Goal: Information Seeking & Learning: Learn about a topic

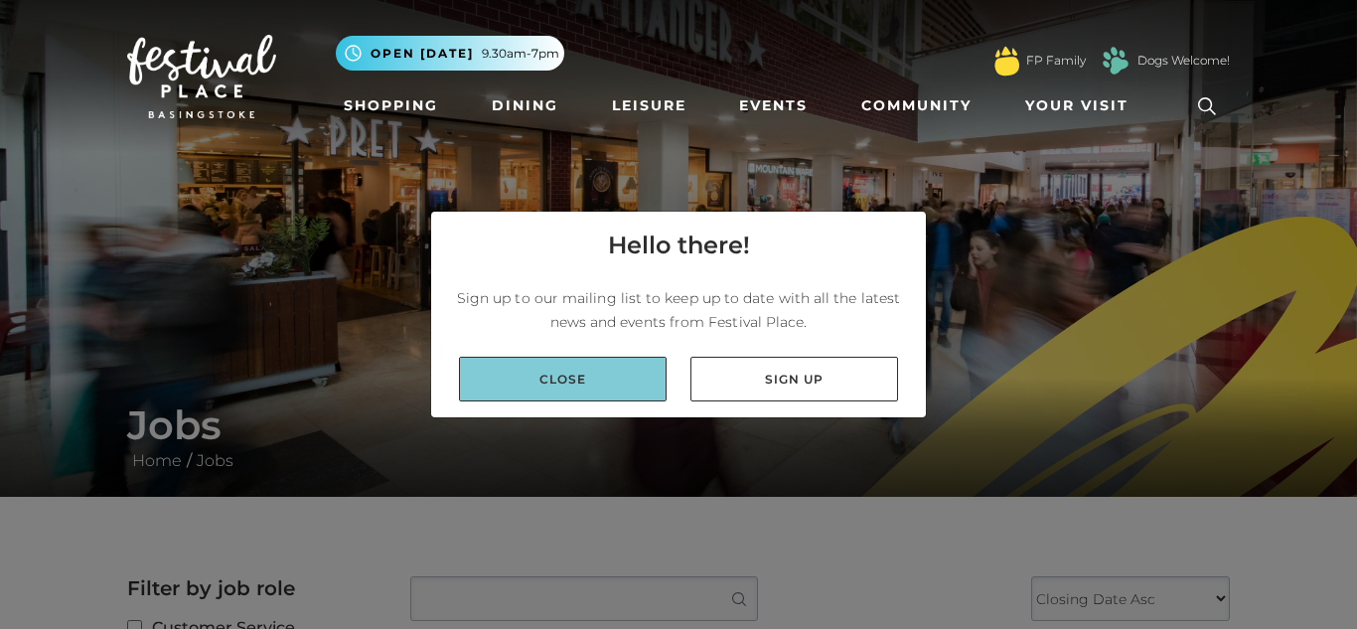
click at [600, 390] on link "Close" at bounding box center [563, 379] width 208 height 45
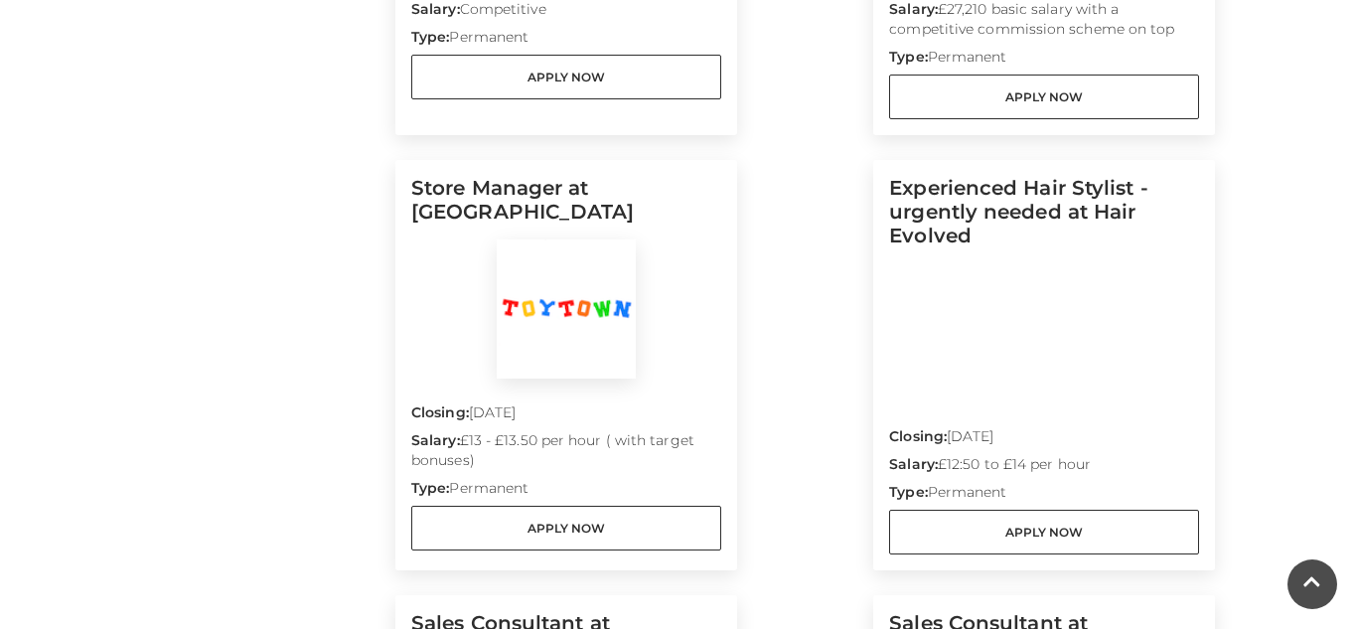
scroll to position [943, 0]
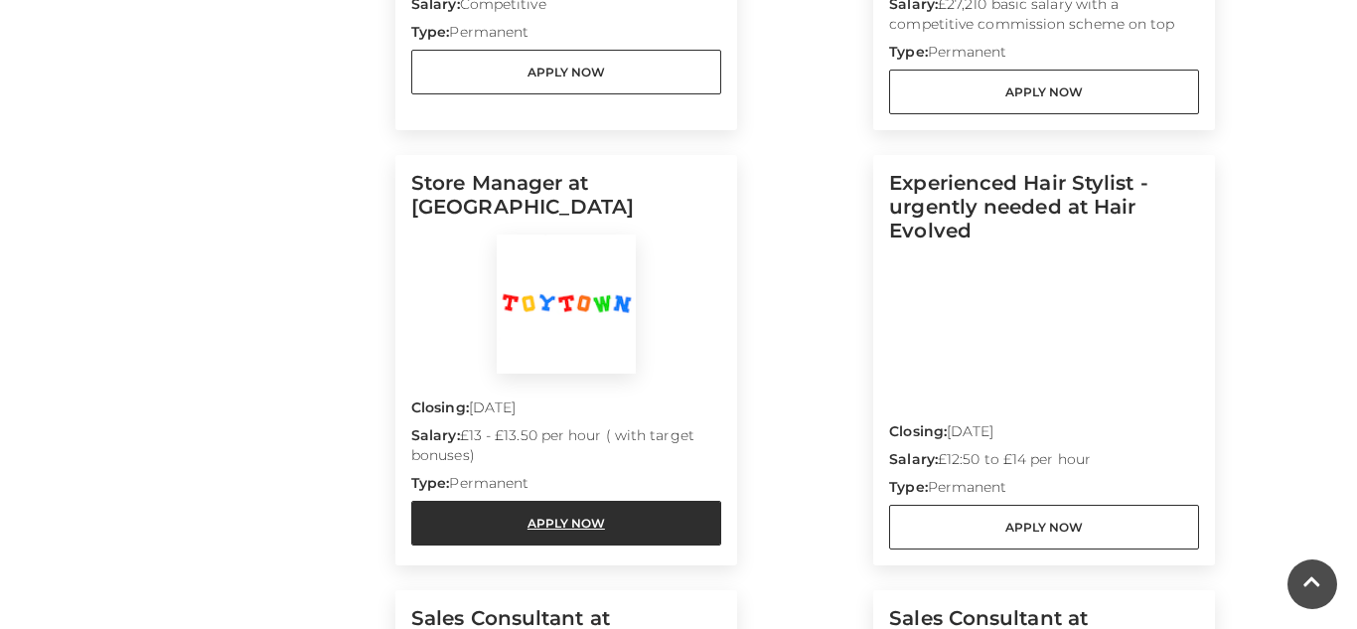
click at [642, 510] on link "Apply Now" at bounding box center [566, 523] width 310 height 45
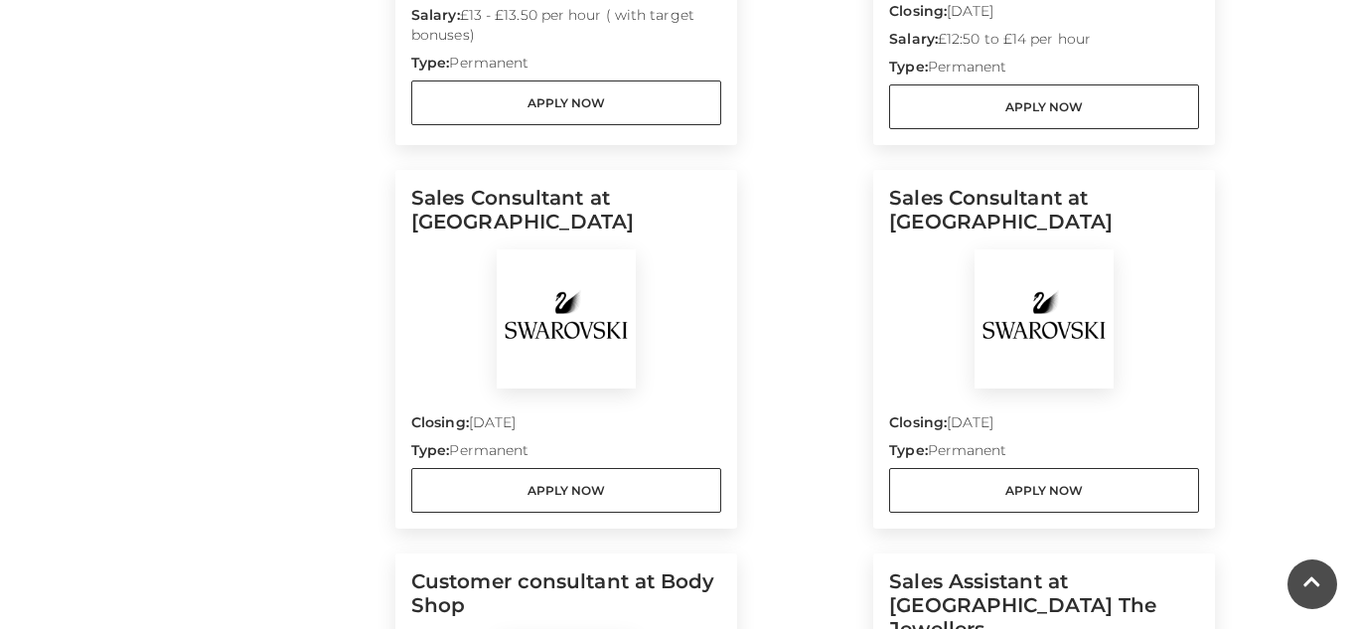
scroll to position [1380, 0]
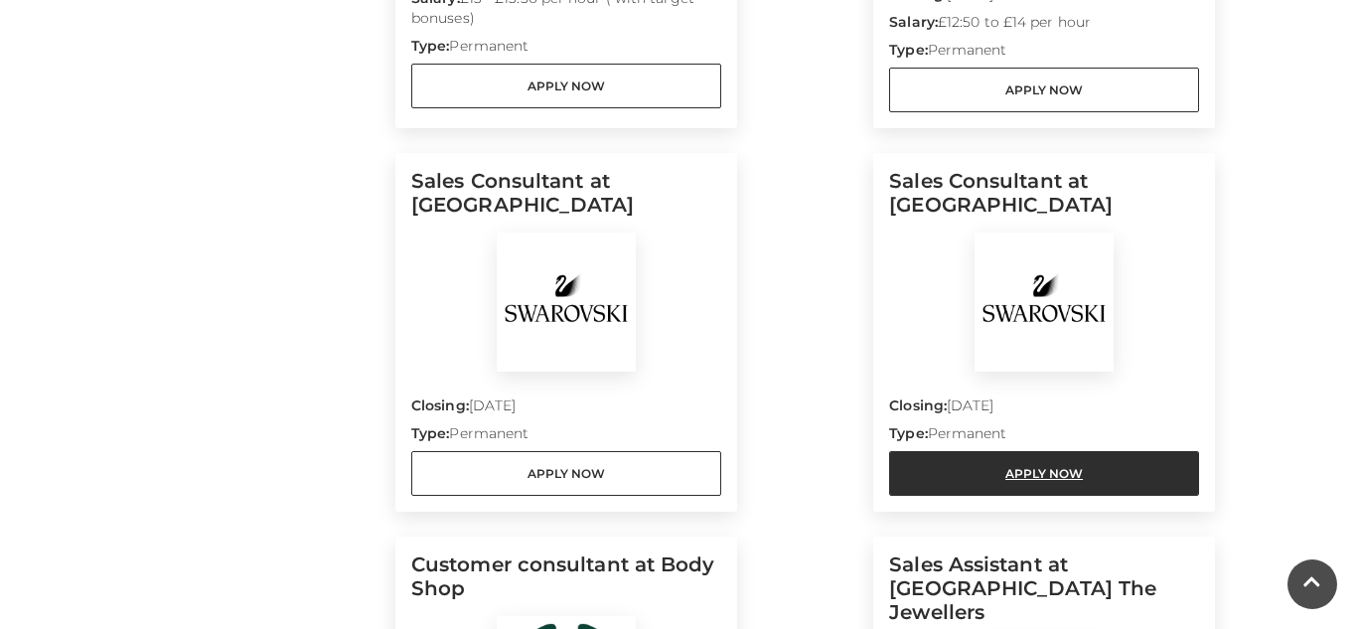
click at [1064, 479] on link "Apply Now" at bounding box center [1044, 473] width 310 height 45
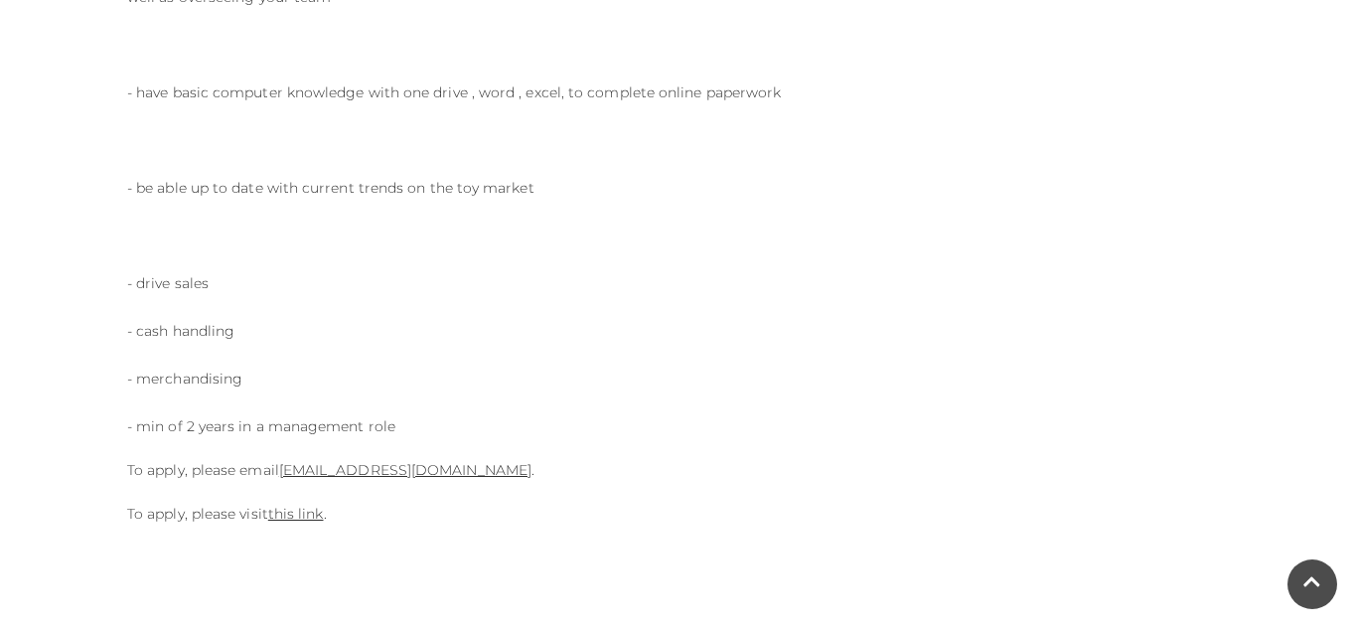
scroll to position [1043, 0]
click at [309, 510] on link "this link" at bounding box center [296, 511] width 56 height 18
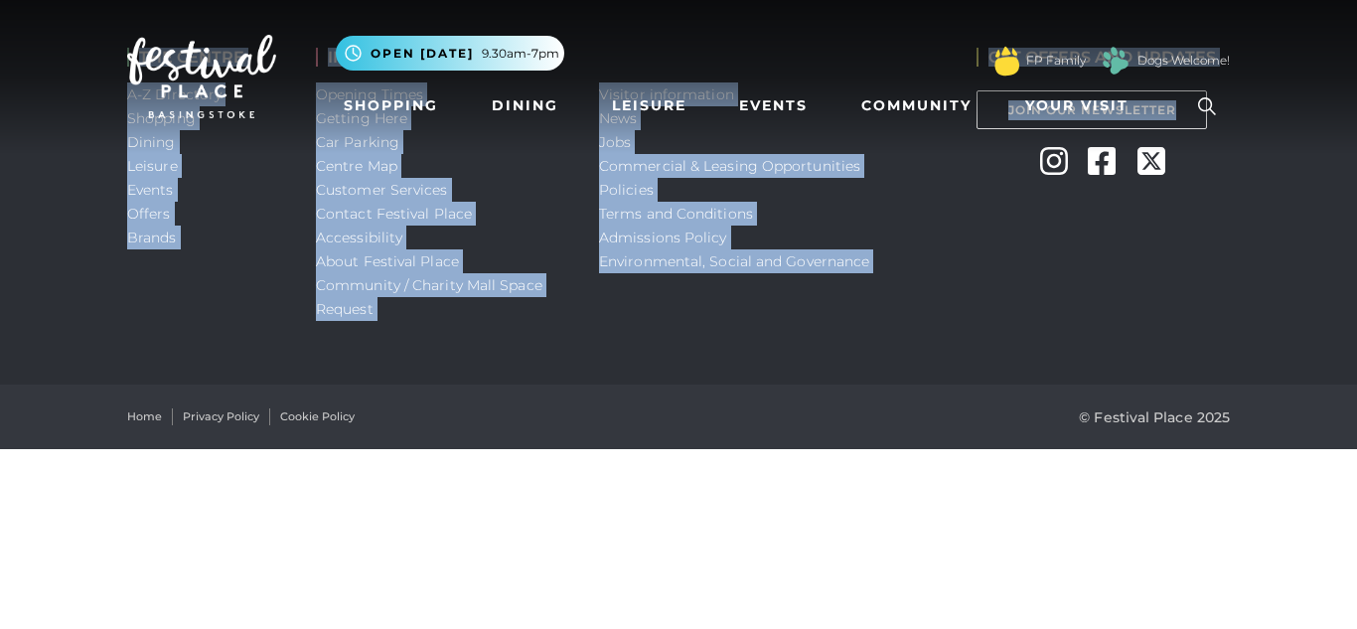
drag, startPoint x: 1355, startPoint y: 96, endPoint x: 1348, endPoint y: 196, distance: 99.6
click at [1348, 196] on body "Skip to Navigation Skip to Content Toggle navigation .st5{fill:none;stroke:#FFF…" at bounding box center [678, 224] width 1357 height 449
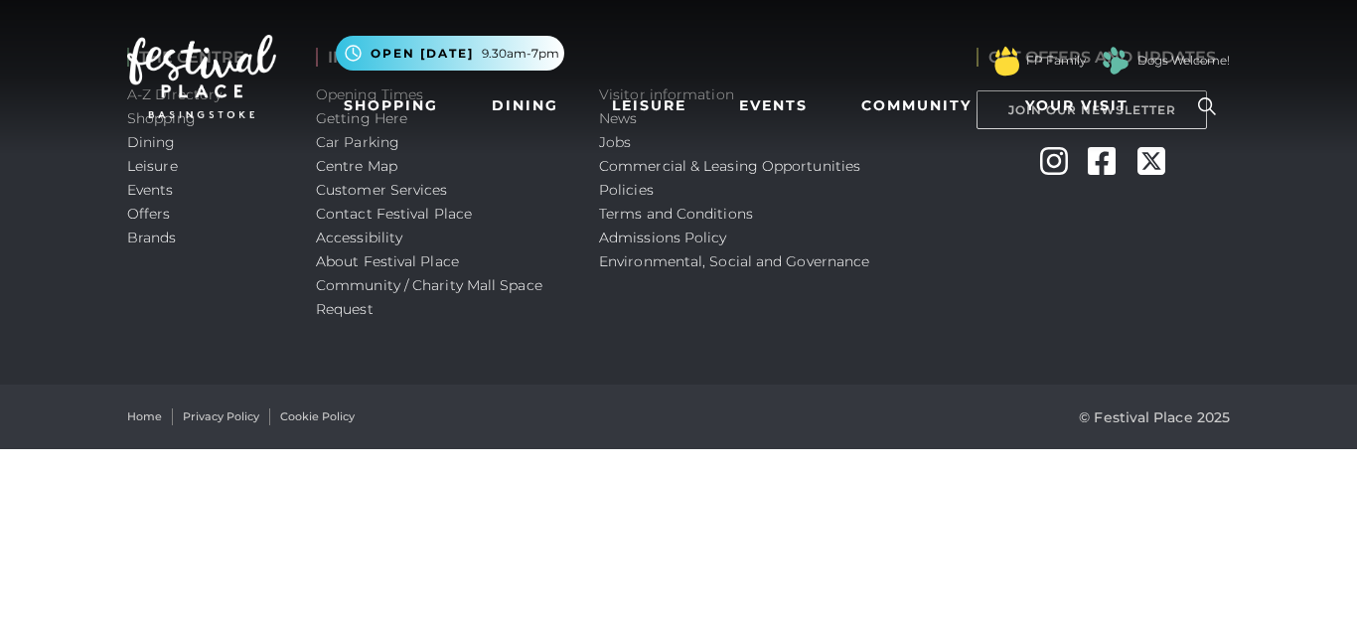
click at [1044, 353] on div "GET OFFERS AND UPDATES Join Our Newsletter Instagram Facebook Twitter" at bounding box center [1102, 192] width 283 height 384
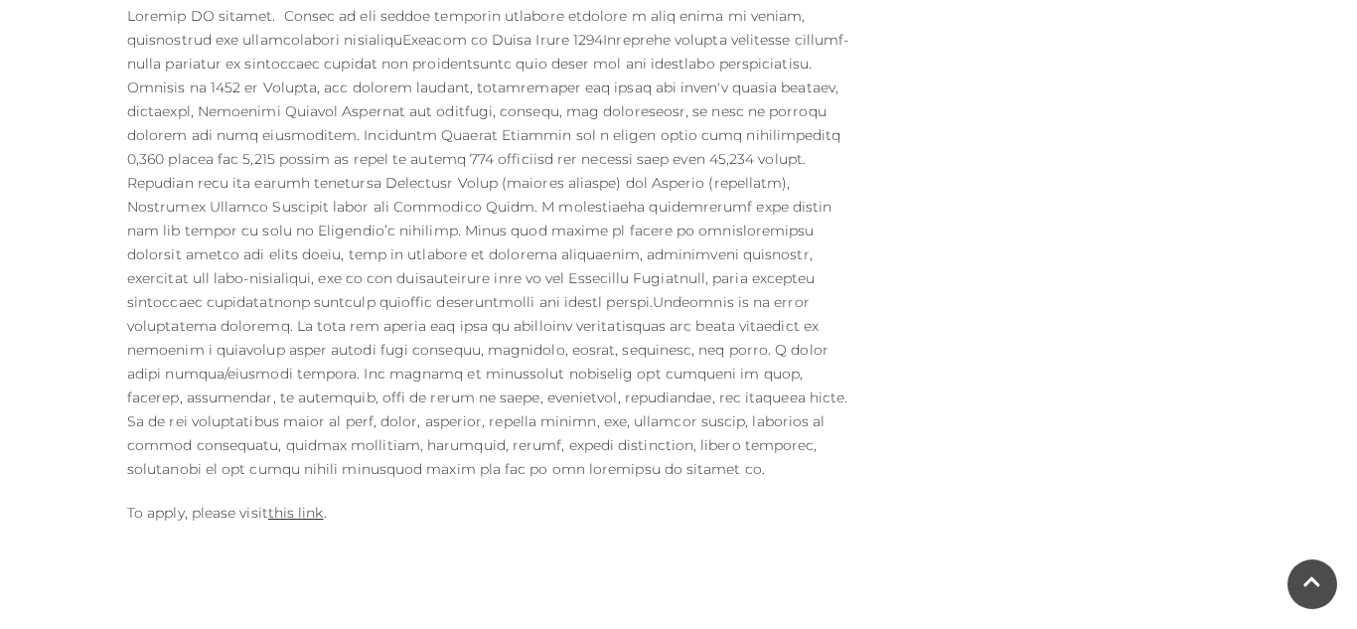
scroll to position [1073, 0]
click at [289, 500] on link "this link" at bounding box center [296, 509] width 56 height 18
